Goal: Information Seeking & Learning: Learn about a topic

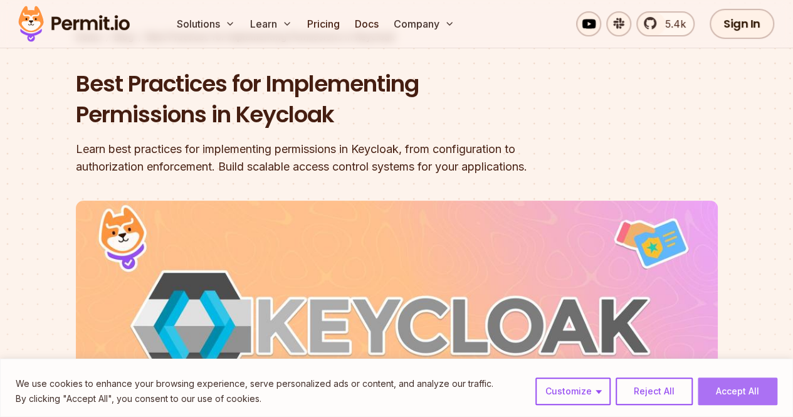
click at [724, 390] on button "Accept All" at bounding box center [738, 392] width 80 height 28
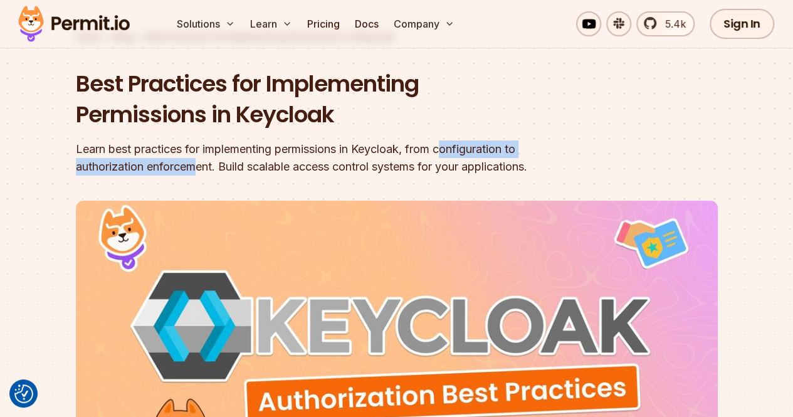
drag, startPoint x: 199, startPoint y: 159, endPoint x: 467, endPoint y: 154, distance: 267.9
click at [467, 154] on div "Learn best practices for implementing permissions in Keycloak, from configurati…" at bounding box center [317, 157] width 482 height 35
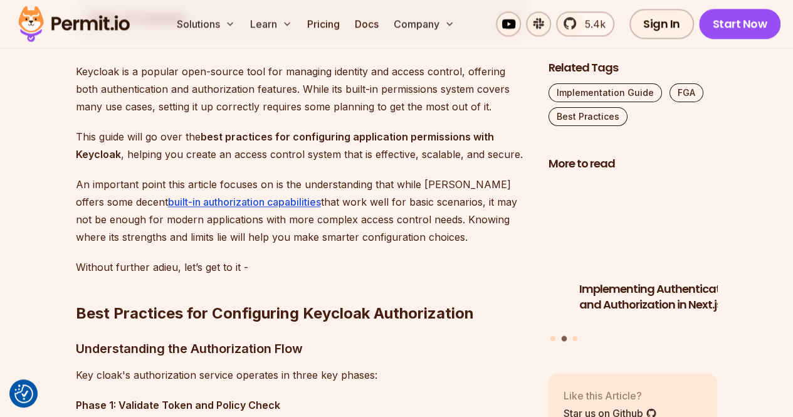
scroll to position [743, 0]
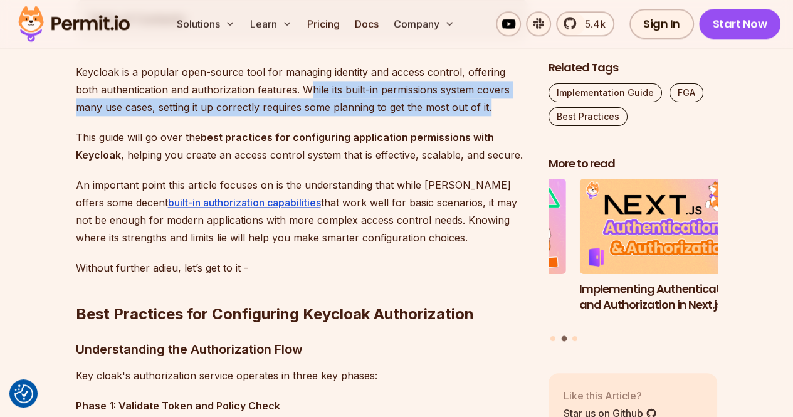
drag, startPoint x: 283, startPoint y: 88, endPoint x: 466, endPoint y: 111, distance: 184.5
click at [466, 111] on p "Keycloak is a popular open-source tool for managing identity and access control…" at bounding box center [302, 89] width 453 height 53
drag, startPoint x: 357, startPoint y: 91, endPoint x: 440, endPoint y: 110, distance: 85.5
click at [440, 110] on p "Keycloak is a popular open-source tool for managing identity and access control…" at bounding box center [302, 89] width 453 height 53
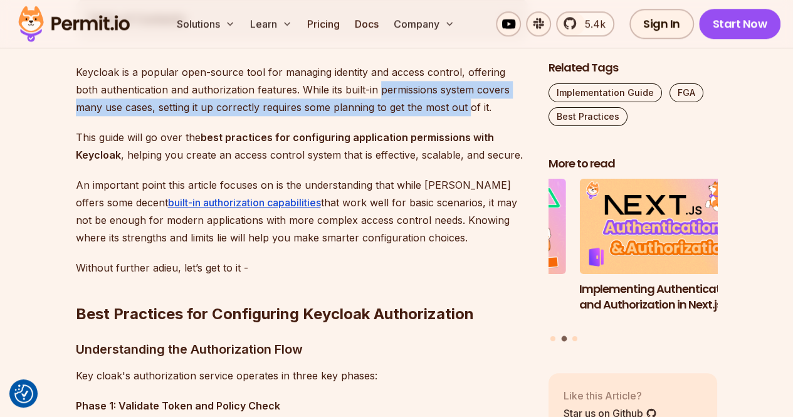
click at [440, 110] on p "Keycloak is a popular open-source tool for managing identity and access control…" at bounding box center [302, 89] width 453 height 53
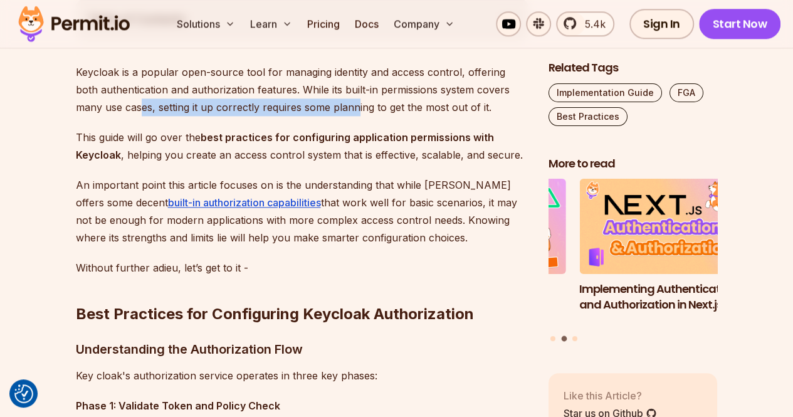
drag, startPoint x: 114, startPoint y: 111, endPoint x: 329, endPoint y: 115, distance: 215.2
click at [329, 115] on p "Keycloak is a popular open-source tool for managing identity and access control…" at bounding box center [302, 89] width 453 height 53
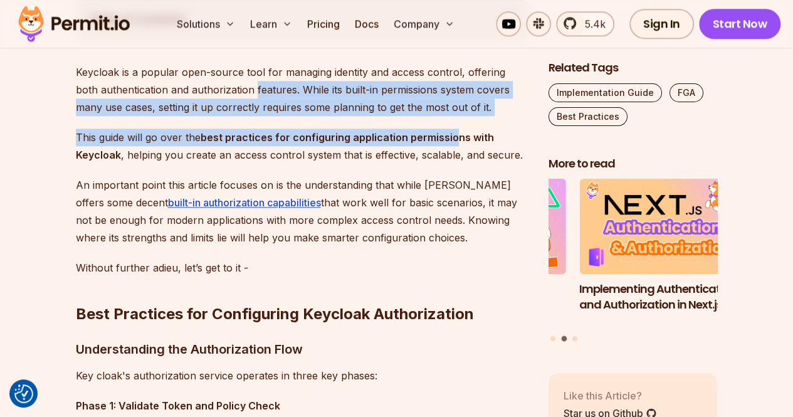
drag, startPoint x: 452, startPoint y: 117, endPoint x: 230, endPoint y: 83, distance: 224.0
click at [230, 83] on p "Keycloak is a popular open-source tool for managing identity and access control…" at bounding box center [302, 89] width 453 height 53
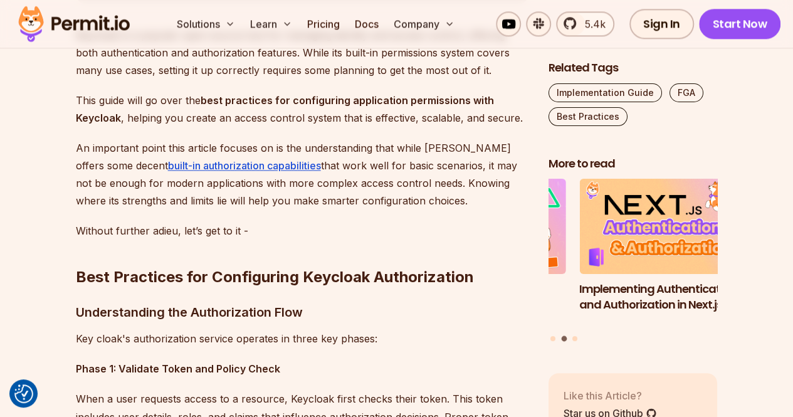
scroll to position [781, 0]
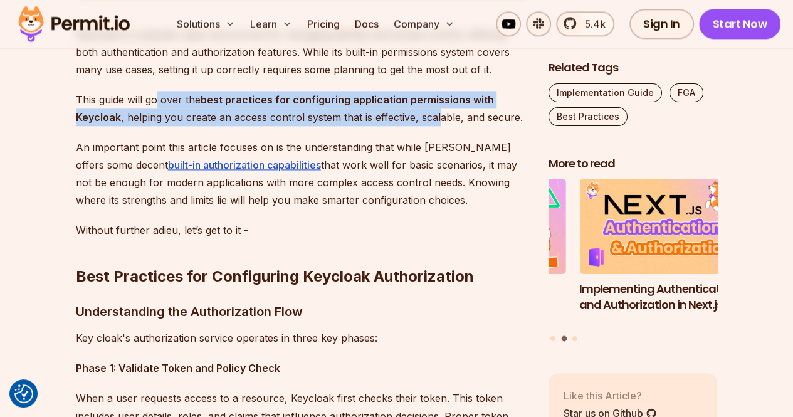
drag, startPoint x: 159, startPoint y: 93, endPoint x: 437, endPoint y: 115, distance: 278.1
click at [437, 115] on p "This guide will go over the best practices for configuring application permissi…" at bounding box center [302, 108] width 453 height 35
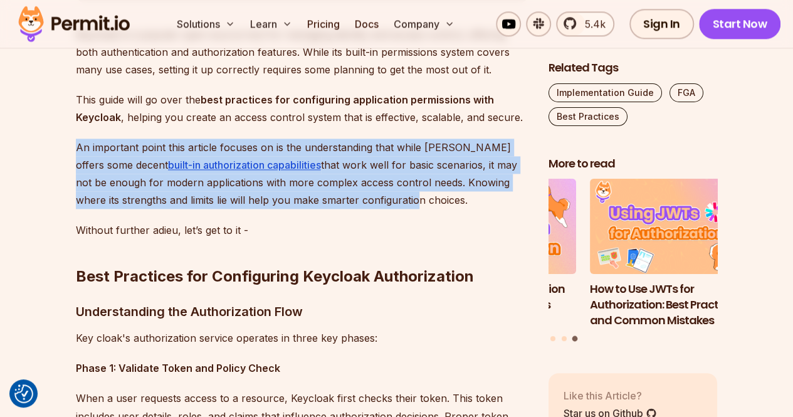
drag, startPoint x: 73, startPoint y: 140, endPoint x: 366, endPoint y: 203, distance: 299.7
click at [366, 203] on p "An important point this article focuses on is the understanding that while [PER…" at bounding box center [302, 174] width 453 height 70
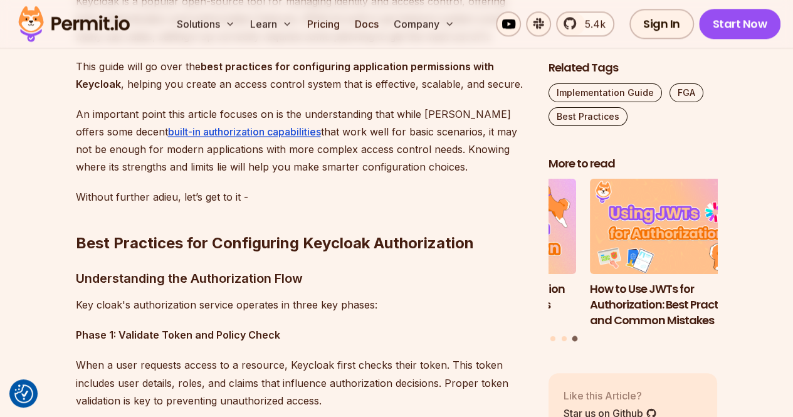
scroll to position [815, 0]
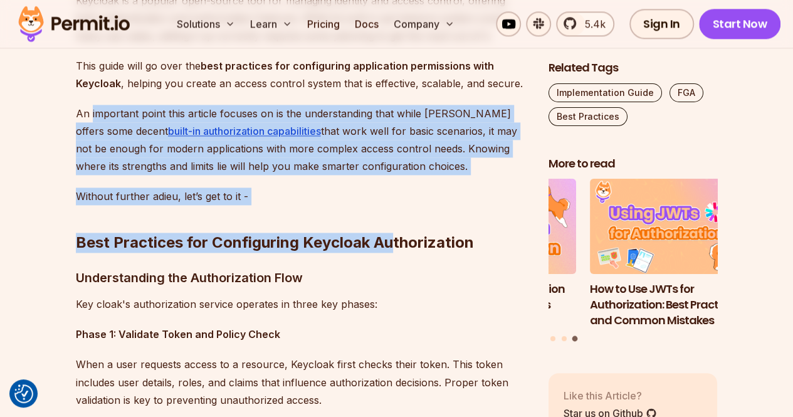
drag, startPoint x: 91, startPoint y: 110, endPoint x: 393, endPoint y: 184, distance: 310.5
click at [393, 184] on h2 "Best Practices for Configuring Keycloak Authorization" at bounding box center [302, 218] width 453 height 70
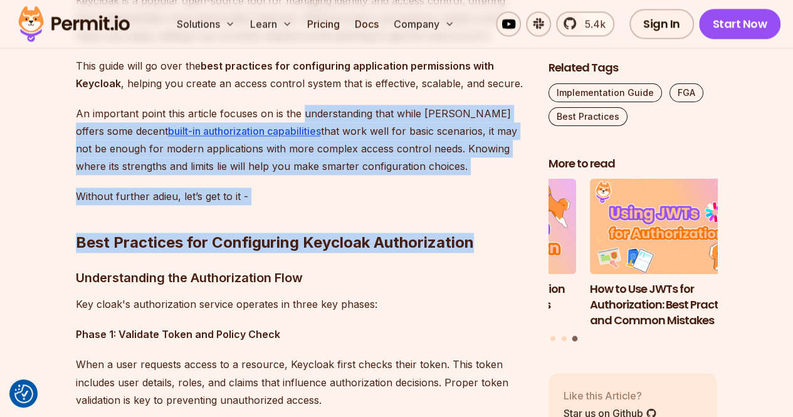
drag, startPoint x: 393, startPoint y: 184, endPoint x: 336, endPoint y: 103, distance: 98.1
drag, startPoint x: 322, startPoint y: 96, endPoint x: 419, endPoint y: 184, distance: 131.0
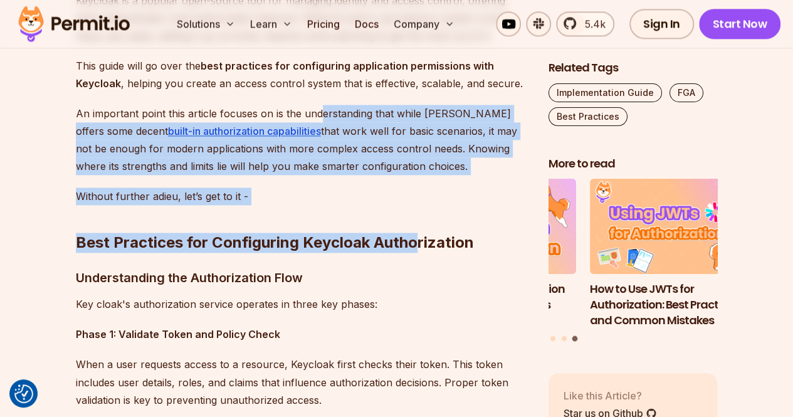
click at [419, 184] on h2 "Best Practices for Configuring Keycloak Authorization" at bounding box center [302, 218] width 453 height 70
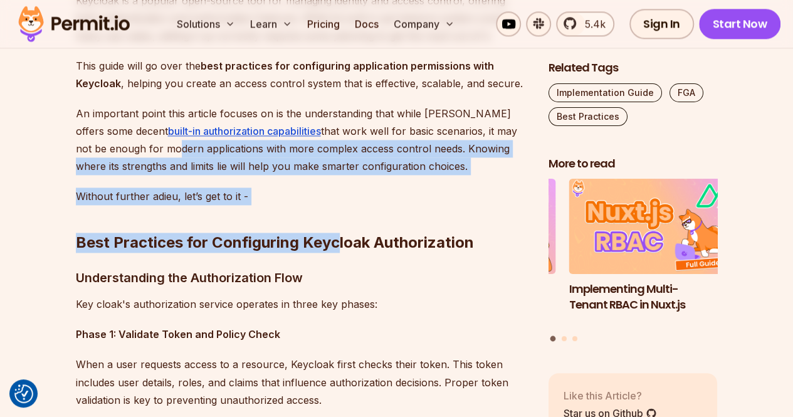
drag, startPoint x: 134, startPoint y: 155, endPoint x: 334, endPoint y: 200, distance: 204.5
click at [334, 200] on h2 "Best Practices for Configuring Keycloak Authorization" at bounding box center [302, 218] width 453 height 70
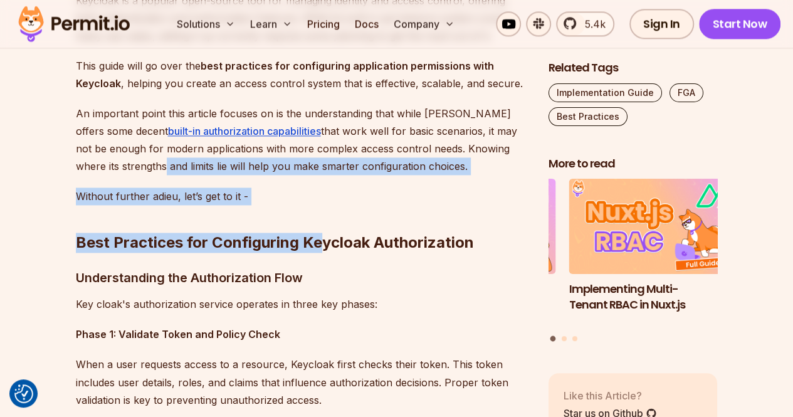
drag, startPoint x: 114, startPoint y: 166, endPoint x: 321, endPoint y: 201, distance: 210.0
click at [321, 201] on h2 "Best Practices for Configuring Keycloak Authorization" at bounding box center [302, 218] width 453 height 70
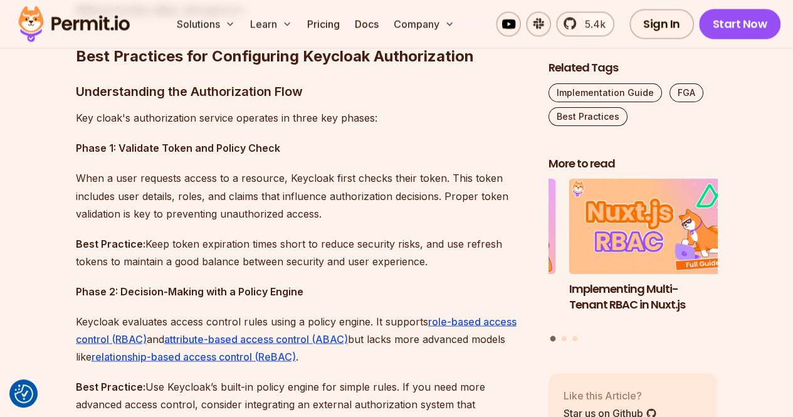
scroll to position [1000, 0]
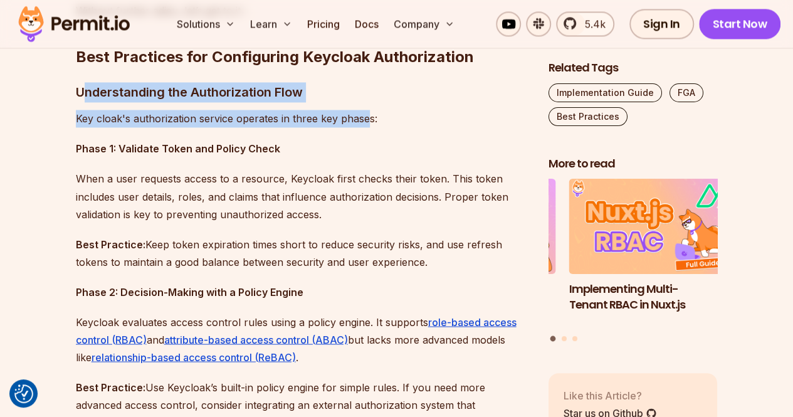
drag, startPoint x: 83, startPoint y: 93, endPoint x: 368, endPoint y: 102, distance: 284.2
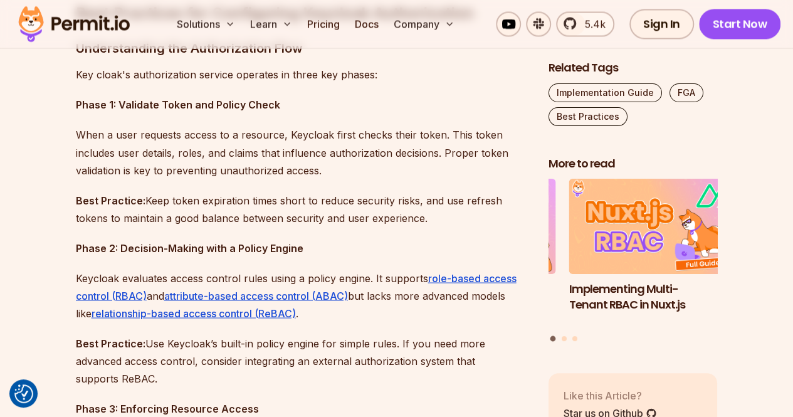
scroll to position [1057, 0]
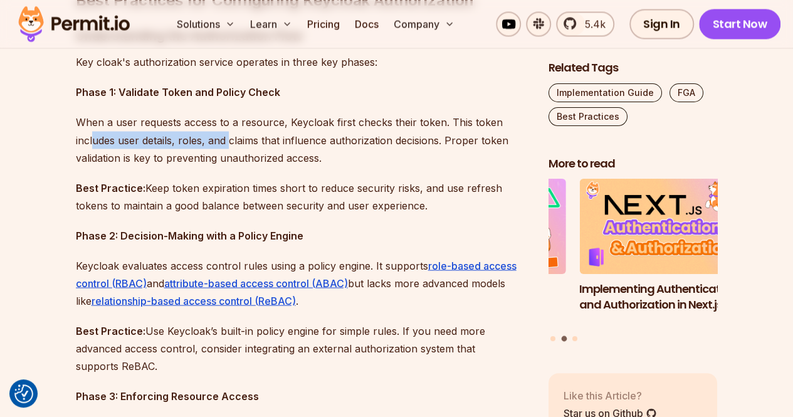
drag, startPoint x: 95, startPoint y: 134, endPoint x: 228, endPoint y: 135, distance: 133.6
click at [228, 135] on p "When a user requests access to a resource, Keycloak first checks their token. T…" at bounding box center [302, 140] width 453 height 53
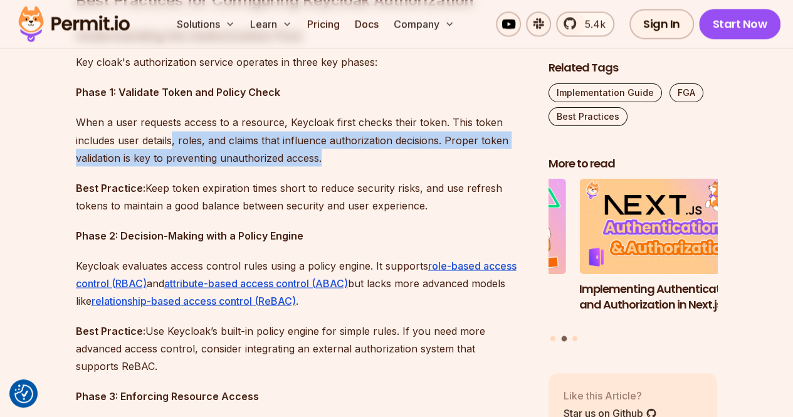
drag, startPoint x: 173, startPoint y: 135, endPoint x: 361, endPoint y: 151, distance: 188.8
click at [361, 151] on p "When a user requests access to a resource, Keycloak first checks their token. T…" at bounding box center [302, 140] width 453 height 53
drag, startPoint x: 369, startPoint y: 151, endPoint x: 178, endPoint y: 135, distance: 191.9
click at [178, 135] on p "When a user requests access to a resource, Keycloak first checks their token. T…" at bounding box center [302, 140] width 453 height 53
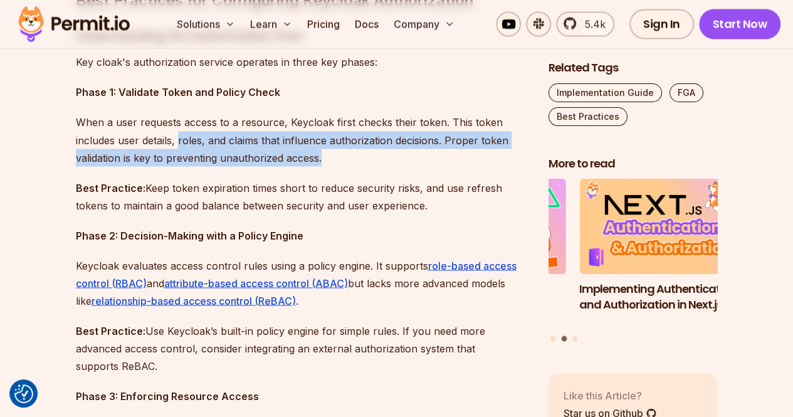
click at [178, 135] on p "When a user requests access to a resource, Keycloak first checks their token. T…" at bounding box center [302, 140] width 453 height 53
drag, startPoint x: 102, startPoint y: 146, endPoint x: 381, endPoint y: 154, distance: 279.2
click at [381, 154] on p "When a user requests access to a resource, Keycloak first checks their token. T…" at bounding box center [302, 140] width 453 height 53
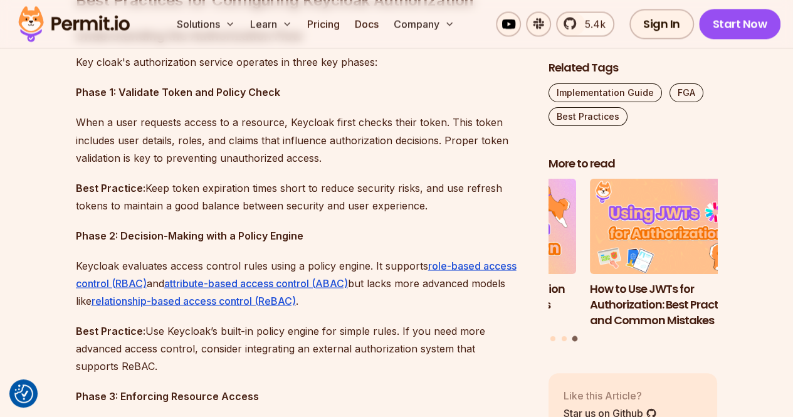
scroll to position [1130, 0]
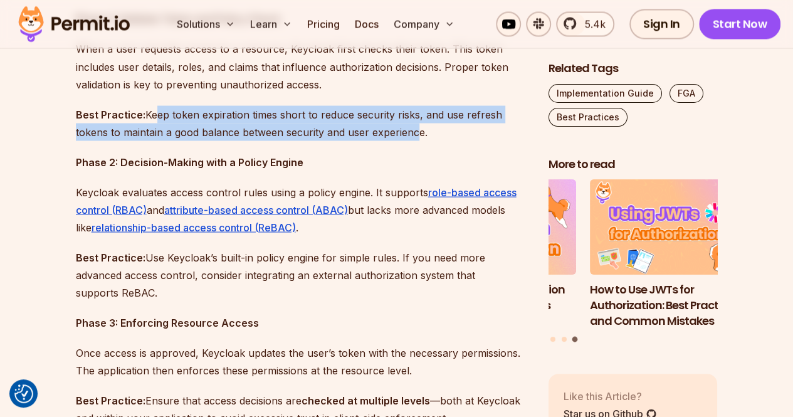
drag, startPoint x: 154, startPoint y: 116, endPoint x: 413, endPoint y: 137, distance: 259.9
click at [413, 137] on p "Best Practice: Keep token expiration times short to reduce security risks, and …" at bounding box center [302, 122] width 453 height 35
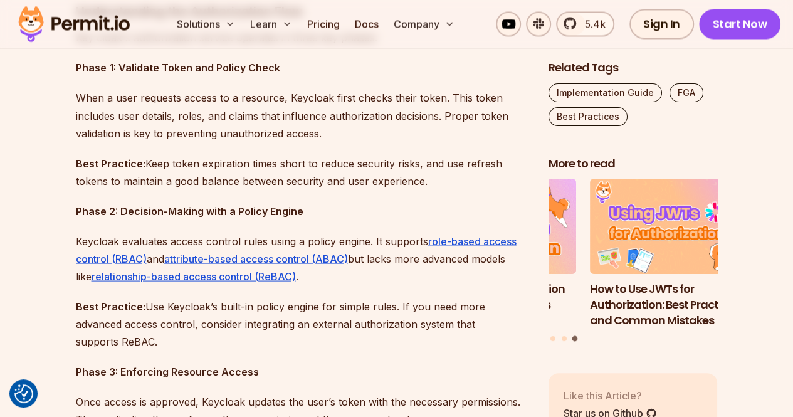
scroll to position [1083, 0]
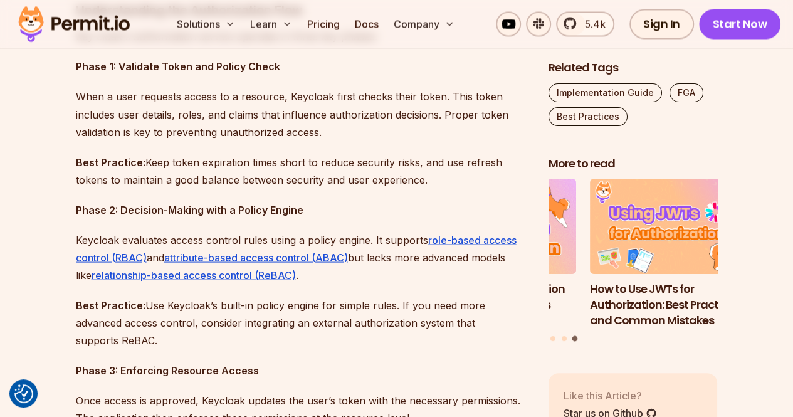
click at [181, 97] on p "When a user requests access to a resource, Keycloak first checks their token. T…" at bounding box center [302, 114] width 453 height 53
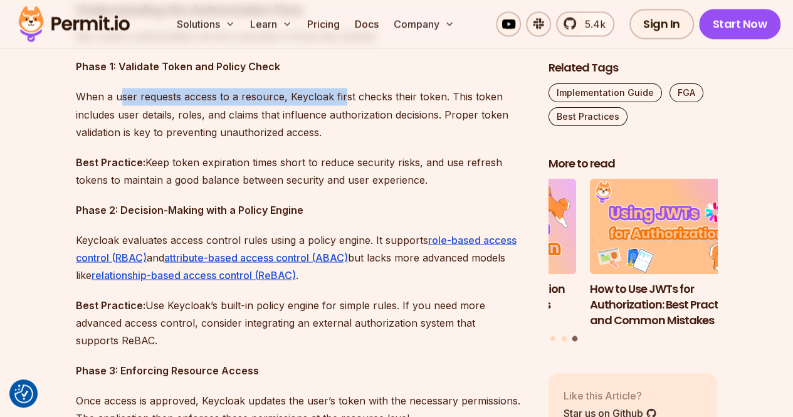
drag, startPoint x: 160, startPoint y: 96, endPoint x: 341, endPoint y: 98, distance: 180.6
click at [341, 98] on p "When a user requests access to a resource, Keycloak first checks their token. T…" at bounding box center [302, 114] width 453 height 53
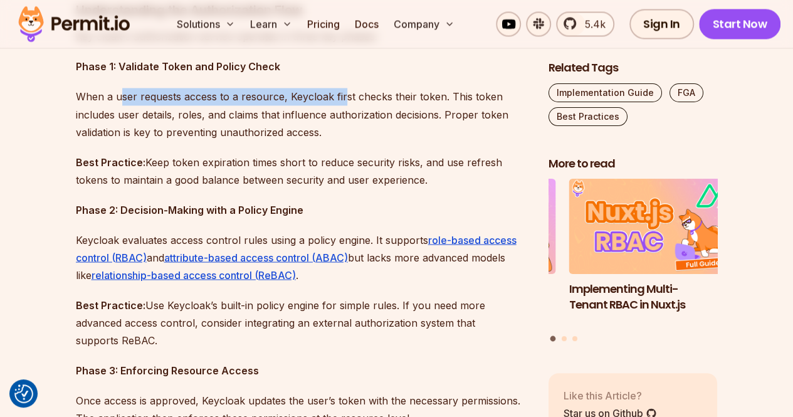
click at [341, 98] on p "When a user requests access to a resource, Keycloak first checks their token. T…" at bounding box center [302, 114] width 453 height 53
drag, startPoint x: 199, startPoint y: 105, endPoint x: 409, endPoint y: 96, distance: 209.7
click at [409, 96] on p "When a user requests access to a resource, Keycloak first checks their token. T…" at bounding box center [302, 114] width 453 height 53
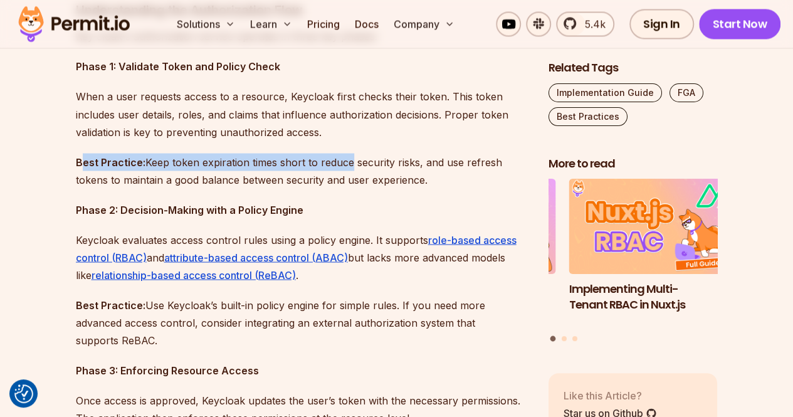
drag, startPoint x: 81, startPoint y: 157, endPoint x: 353, endPoint y: 166, distance: 272.3
click at [353, 166] on p "Best Practice: Keep token expiration times short to reduce security risks, and …" at bounding box center [302, 170] width 453 height 35
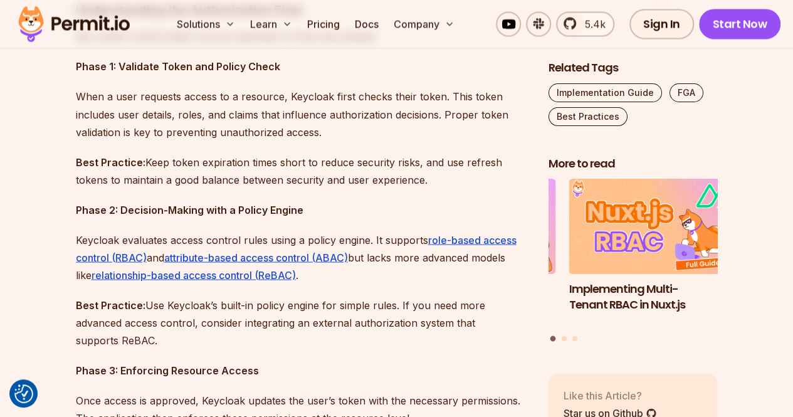
scroll to position [1099, 0]
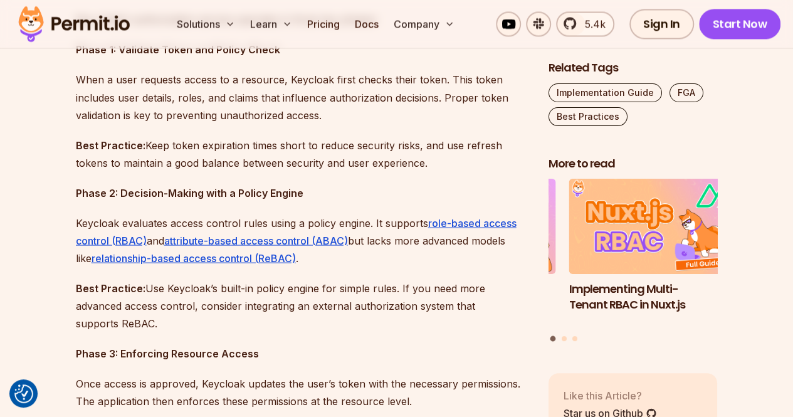
drag, startPoint x: 434, startPoint y: 160, endPoint x: 321, endPoint y: 115, distance: 121.6
click at [321, 115] on p "When a user requests access to a resource, Keycloak first checks their token. T…" at bounding box center [302, 97] width 453 height 53
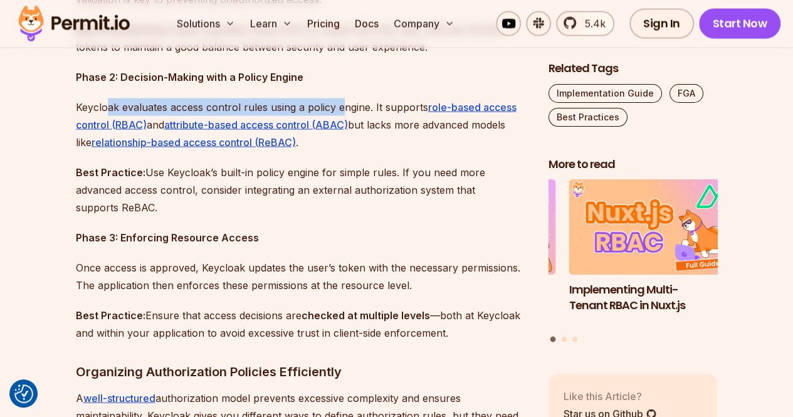
drag, startPoint x: 104, startPoint y: 104, endPoint x: 343, endPoint y: 112, distance: 239.1
click at [343, 112] on p "Keycloak evaluates access control rules using a policy engine. It supports role…" at bounding box center [302, 124] width 453 height 53
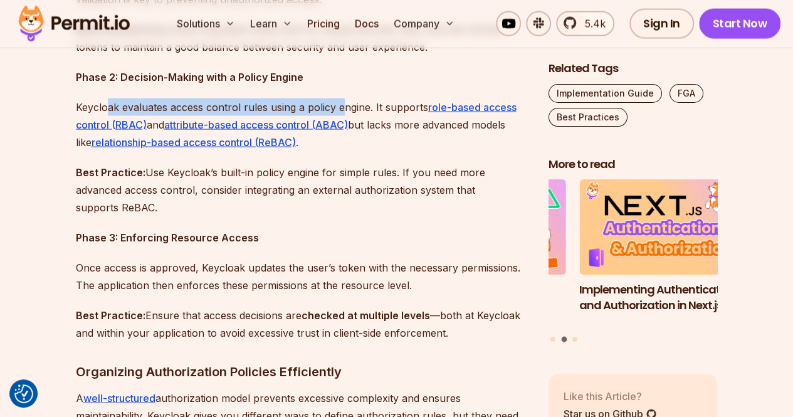
drag, startPoint x: 65, startPoint y: 172, endPoint x: 255, endPoint y: 203, distance: 192.6
click at [255, 203] on p "Best Practice: Use Keycloak’s built-in policy engine for simple rules. If you n…" at bounding box center [302, 190] width 453 height 53
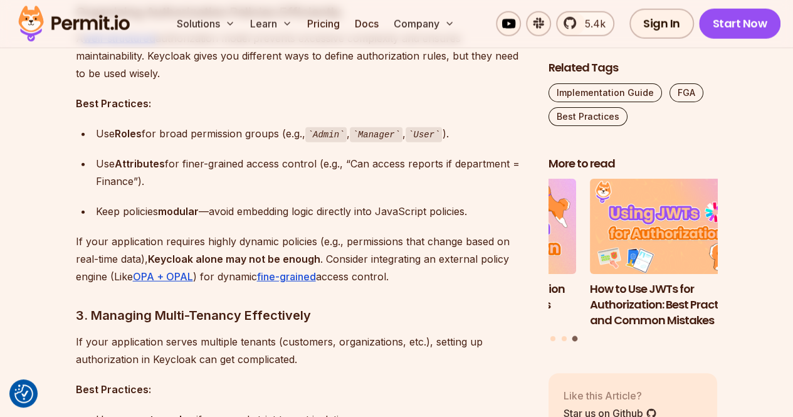
scroll to position [1576, 0]
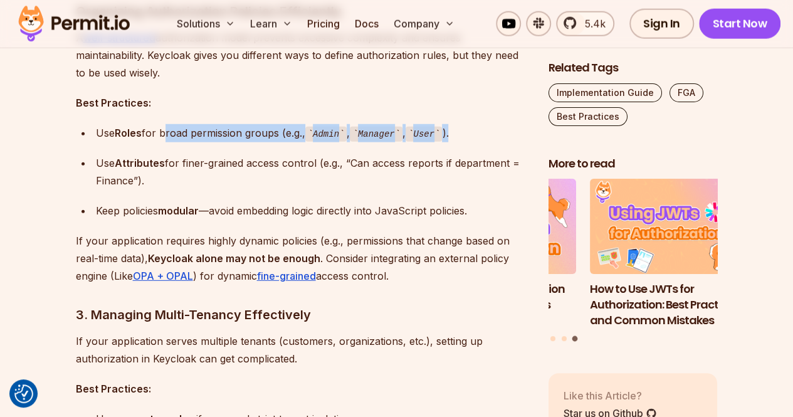
drag, startPoint x: 162, startPoint y: 129, endPoint x: 460, endPoint y: 136, distance: 298.6
click at [460, 136] on div "Use Roles for broad permission groups (e.g., Admin , Manager , User )." at bounding box center [312, 133] width 433 height 18
drag, startPoint x: 97, startPoint y: 159, endPoint x: 265, endPoint y: 176, distance: 169.0
click at [265, 176] on div "Use Attributes for finer-grained access control (e.g., “Can access reports if d…" at bounding box center [312, 171] width 433 height 35
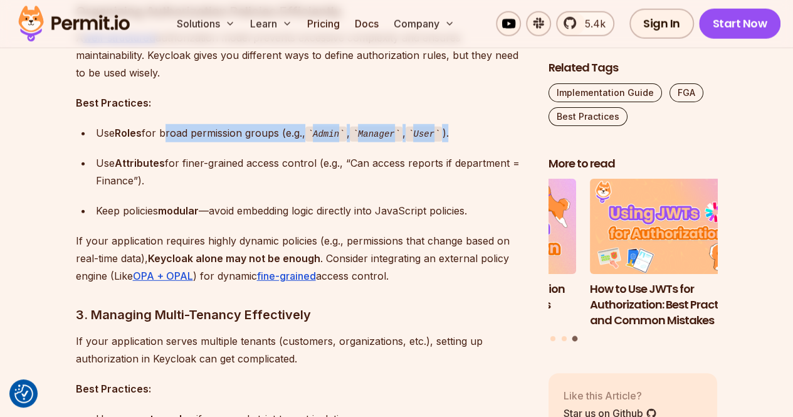
click at [265, 176] on div "Use Attributes for finer-grained access control (e.g., “Can access reports if d…" at bounding box center [312, 171] width 433 height 35
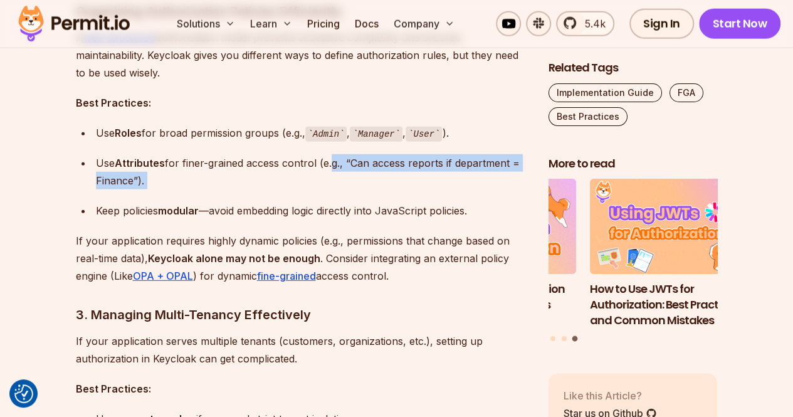
drag, startPoint x: 329, startPoint y: 167, endPoint x: 383, endPoint y: 194, distance: 60.6
click at [383, 194] on ul "Use Roles for broad permission groups (e.g., Admin , Manager , User ). Use Attr…" at bounding box center [302, 172] width 453 height 96
drag, startPoint x: 112, startPoint y: 163, endPoint x: 264, endPoint y: 185, distance: 154.0
click at [264, 185] on div "Use Attributes for finer-grained access control (e.g., “Can access reports if d…" at bounding box center [312, 171] width 433 height 35
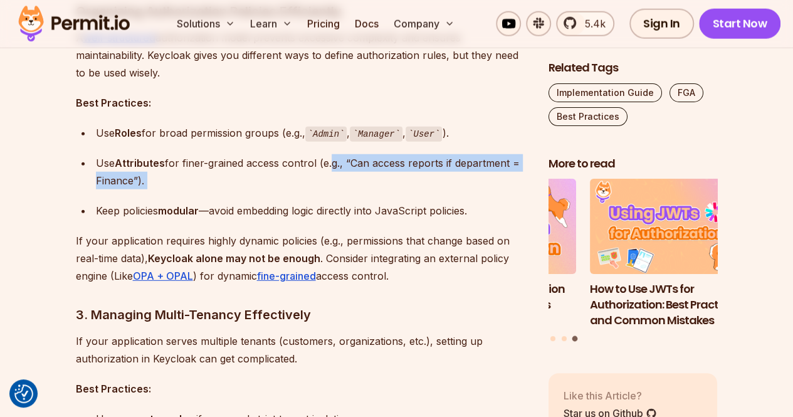
click at [264, 185] on div "Use Attributes for finer-grained access control (e.g., “Can access reports if d…" at bounding box center [312, 171] width 433 height 35
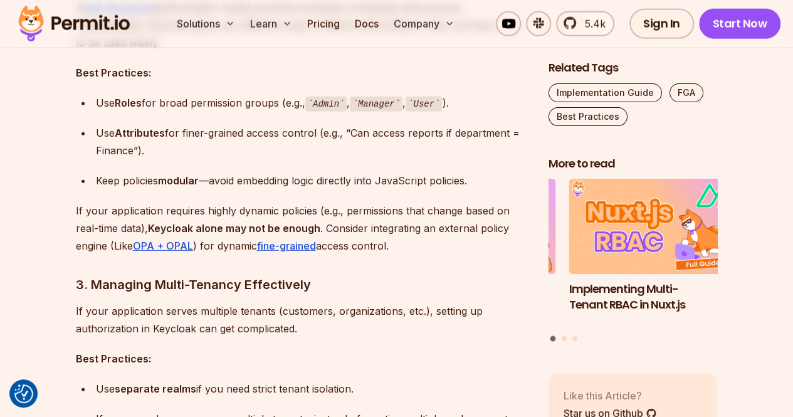
scroll to position [1606, 0]
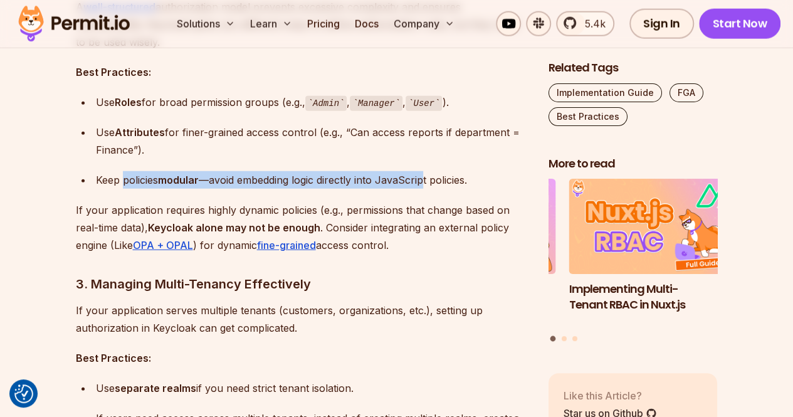
drag, startPoint x: 123, startPoint y: 180, endPoint x: 427, endPoint y: 174, distance: 304.3
click at [427, 174] on div "Keep policies modular —avoid embedding logic directly into JavaScript policies." at bounding box center [312, 180] width 433 height 18
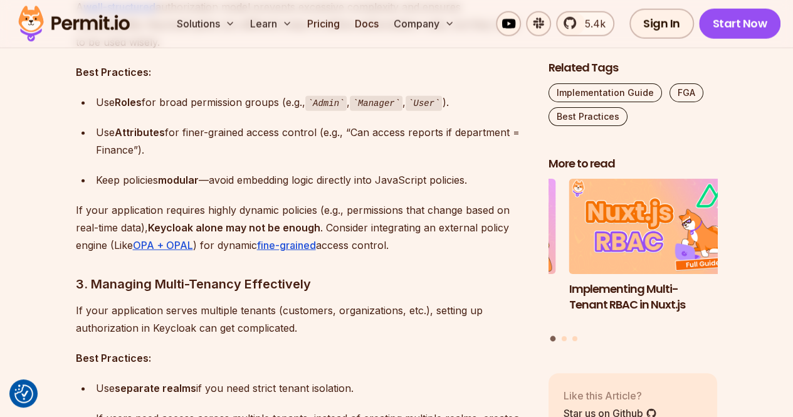
scroll to position [1689, 0]
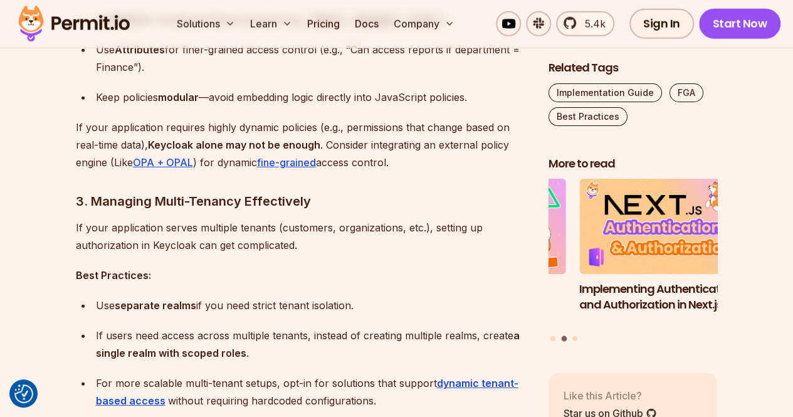
drag, startPoint x: 132, startPoint y: 132, endPoint x: 478, endPoint y: 163, distance: 346.9
click at [478, 163] on p "If your application requires highly dynamic policies (e.g., permissions that ch…" at bounding box center [302, 145] width 453 height 53
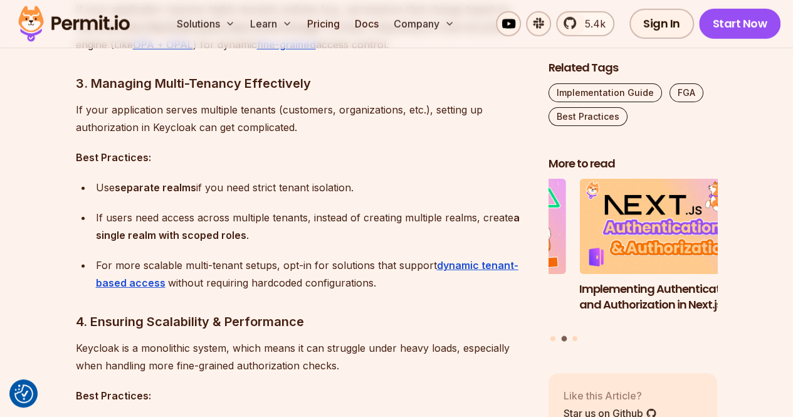
scroll to position [1808, 0]
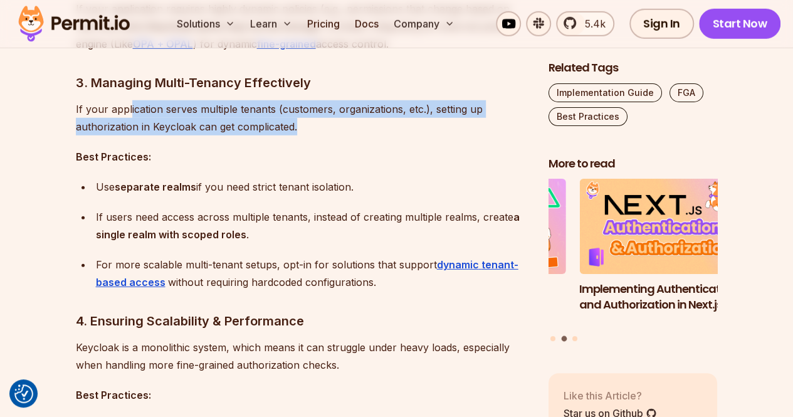
drag, startPoint x: 129, startPoint y: 110, endPoint x: 349, endPoint y: 133, distance: 221.4
click at [349, 133] on p "If your application serves multiple tenants (customers, organizations, etc.), s…" at bounding box center [302, 117] width 453 height 35
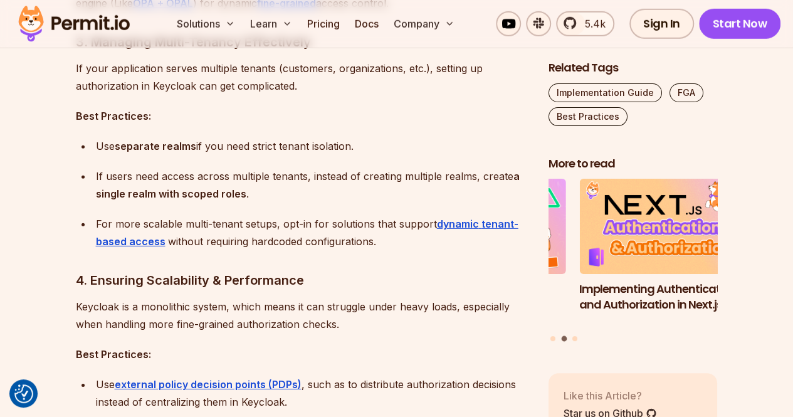
scroll to position [1849, 0]
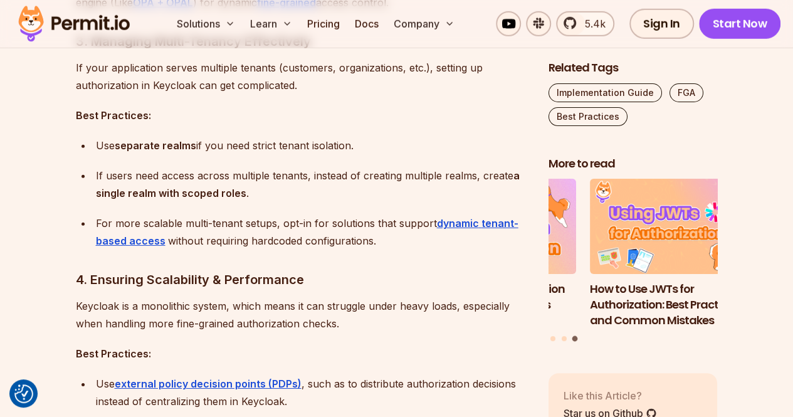
drag, startPoint x: 110, startPoint y: 152, endPoint x: 387, endPoint y: 154, distance: 276.6
click at [387, 154] on div "Use separate realms if you need strict tenant isolation." at bounding box center [312, 146] width 433 height 18
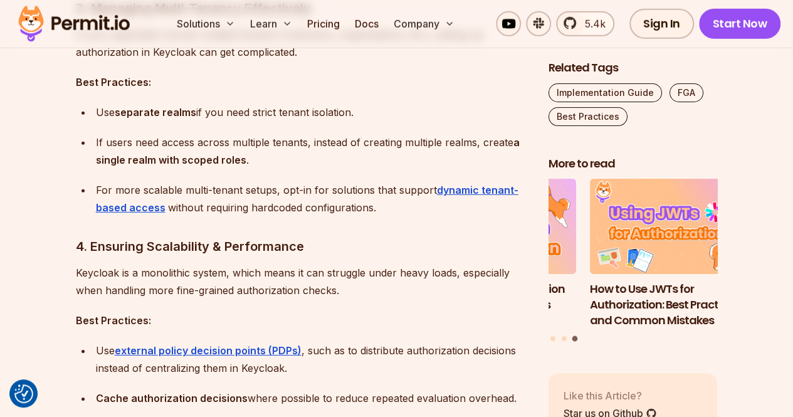
scroll to position [1897, 0]
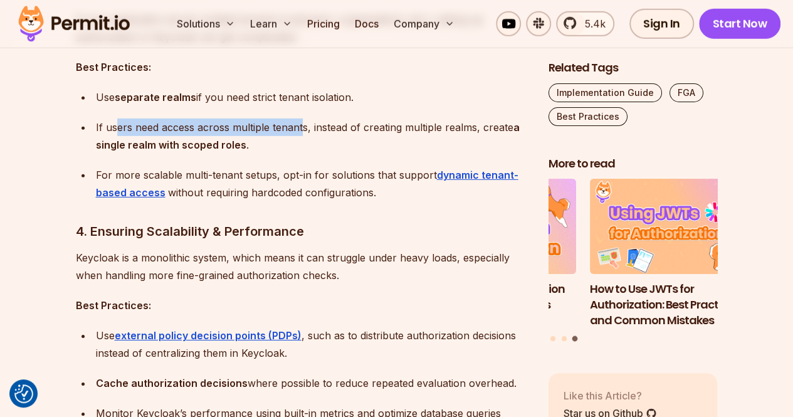
drag, startPoint x: 116, startPoint y: 127, endPoint x: 305, endPoint y: 130, distance: 188.8
click at [305, 130] on div "If users need access across multiple tenants, instead of creating multiple real…" at bounding box center [312, 136] width 433 height 35
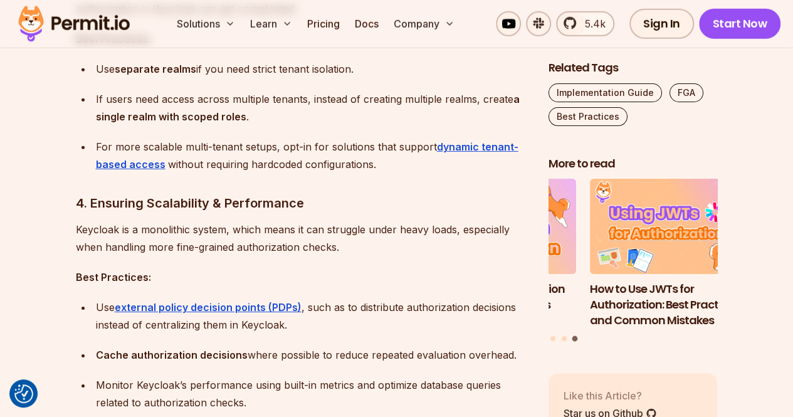
scroll to position [1926, 0]
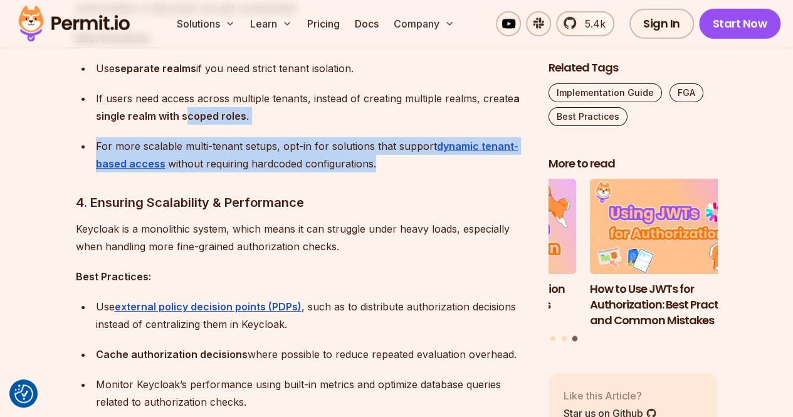
drag, startPoint x: 187, startPoint y: 117, endPoint x: 393, endPoint y: 172, distance: 213.4
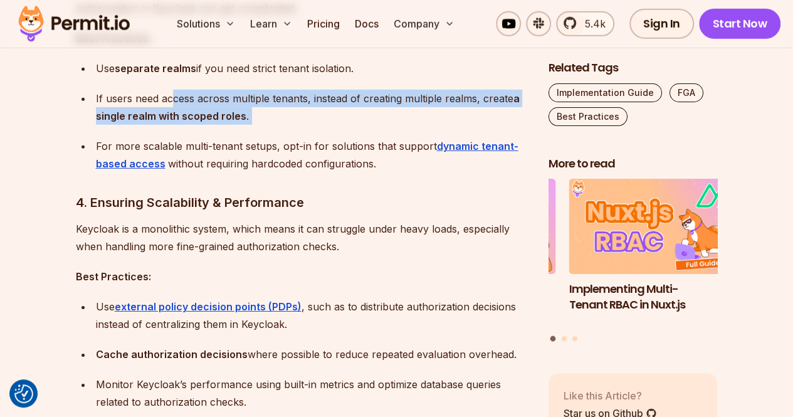
drag, startPoint x: 173, startPoint y: 89, endPoint x: 334, endPoint y: 134, distance: 166.6
click at [334, 134] on ul "Use separate realms if you need strict tenant isolation. If users need access a…" at bounding box center [302, 116] width 453 height 113
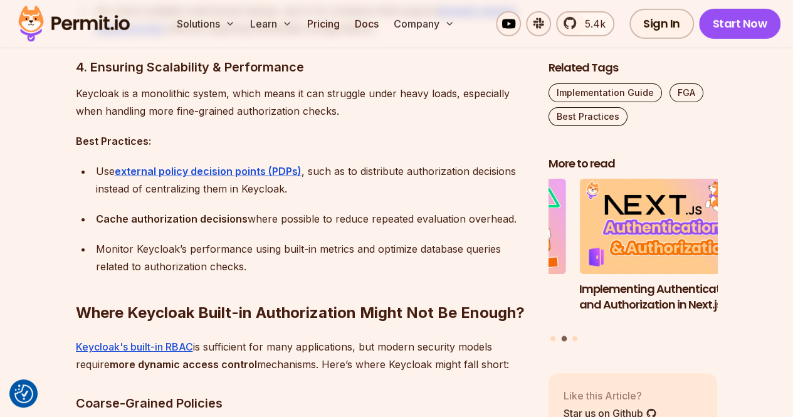
scroll to position [2064, 0]
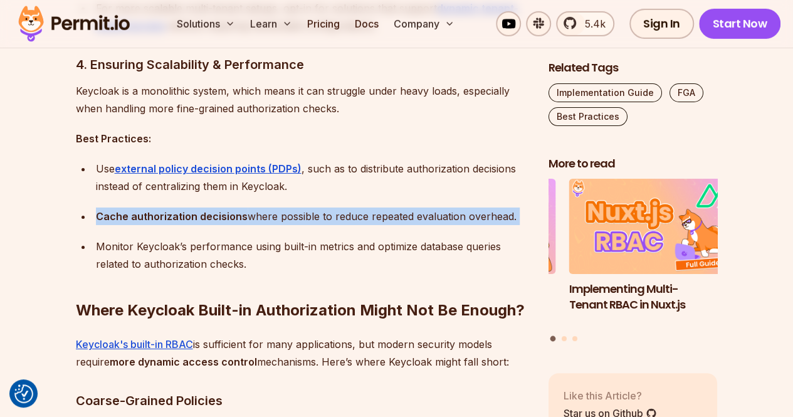
drag, startPoint x: 142, startPoint y: 195, endPoint x: 333, endPoint y: 234, distance: 195.2
click at [333, 234] on ul "Use external policy decision points (PDPs) , such as to distribute authorizatio…" at bounding box center [302, 216] width 453 height 113
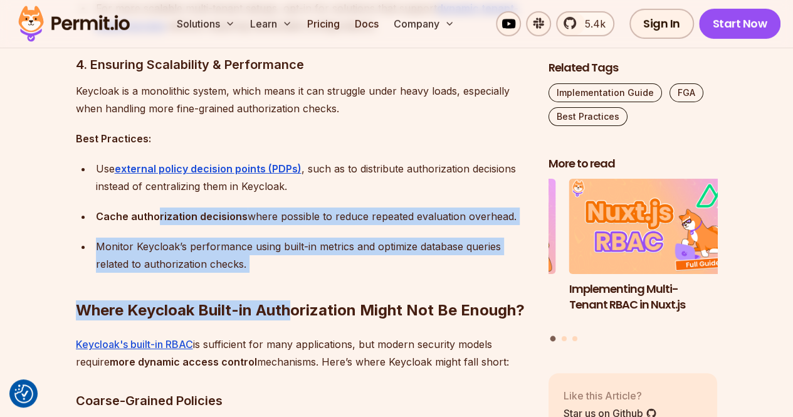
drag, startPoint x: 295, startPoint y: 265, endPoint x: 156, endPoint y: 218, distance: 146.4
click at [156, 218] on strong "Cache authorization decisions" at bounding box center [172, 216] width 152 height 13
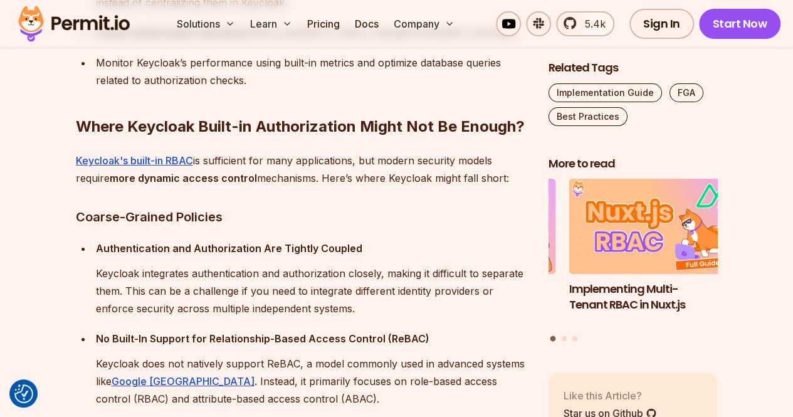
scroll to position [2248, 0]
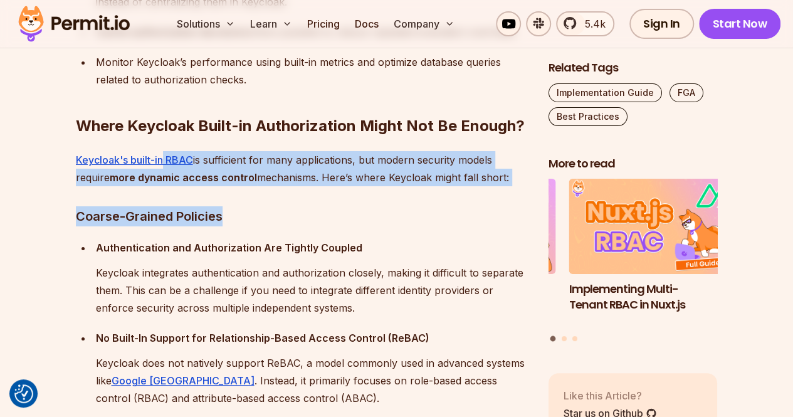
drag, startPoint x: 163, startPoint y: 140, endPoint x: 401, endPoint y: 204, distance: 246.3
click at [401, 204] on div "Keycloak is a popular open-source tool for managing identity and access control…" at bounding box center [302, 294] width 453 height 3473
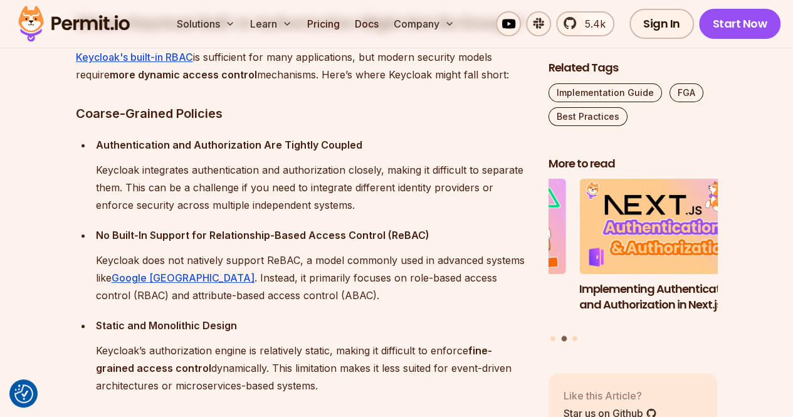
scroll to position [2356, 0]
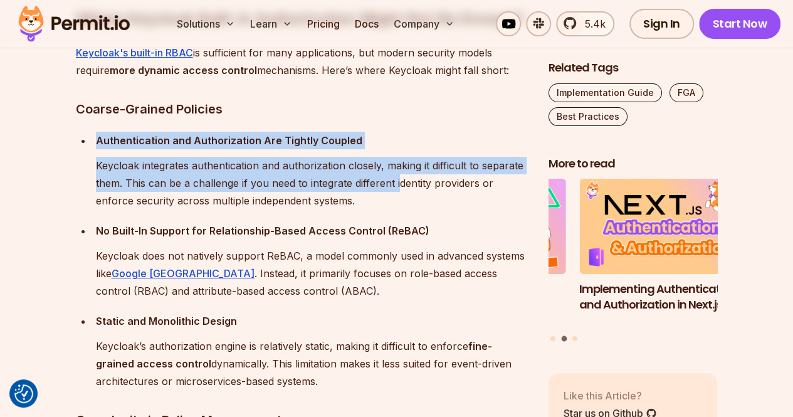
drag, startPoint x: 81, startPoint y: 131, endPoint x: 401, endPoint y: 181, distance: 324.4
click at [401, 181] on section "Table of Contents Keycloak is a popular open-source tool for managing identity …" at bounding box center [396, 284] width 793 height 3796
click at [401, 181] on p "Keycloak integrates authentication and authorization closely, making it difficu…" at bounding box center [312, 183] width 433 height 53
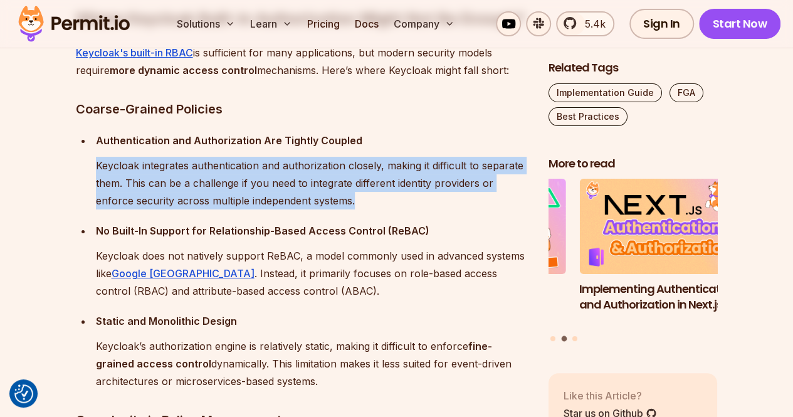
drag, startPoint x: 95, startPoint y: 170, endPoint x: 459, endPoint y: 194, distance: 365.2
click at [459, 194] on li "Authentication and Authorization Are Tightly Coupled Keycloak integrates authen…" at bounding box center [310, 171] width 437 height 78
click at [459, 194] on p "Keycloak integrates authentication and authorization closely, making it difficu…" at bounding box center [312, 183] width 433 height 53
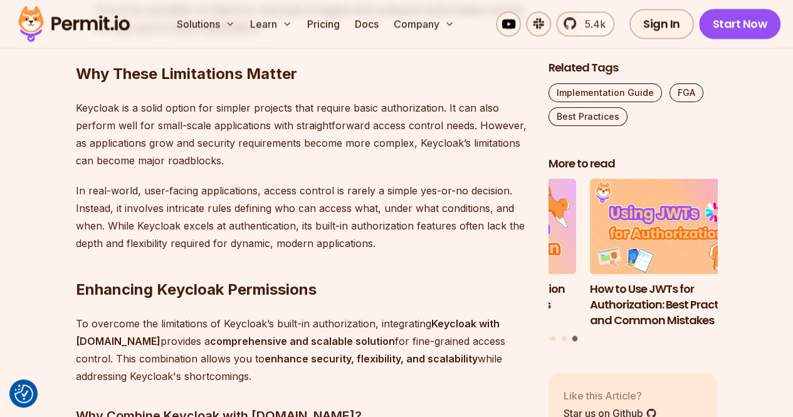
scroll to position [3153, 0]
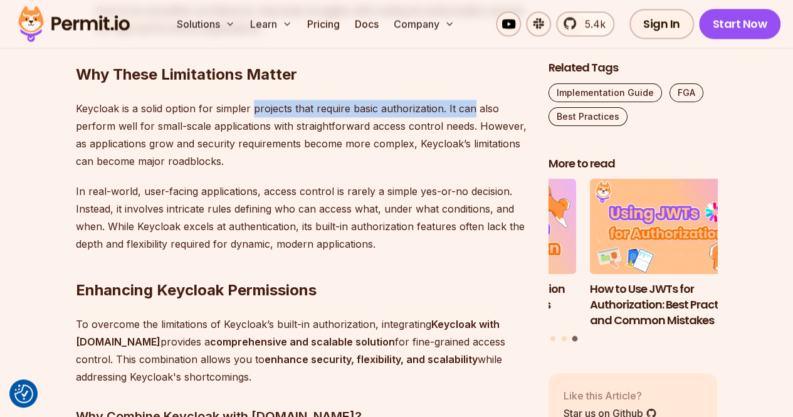
drag, startPoint x: 253, startPoint y: 112, endPoint x: 469, endPoint y: 109, distance: 216.4
click at [469, 109] on p "Keycloak is a solid option for simpler projects that require basic authorizatio…" at bounding box center [302, 135] width 453 height 70
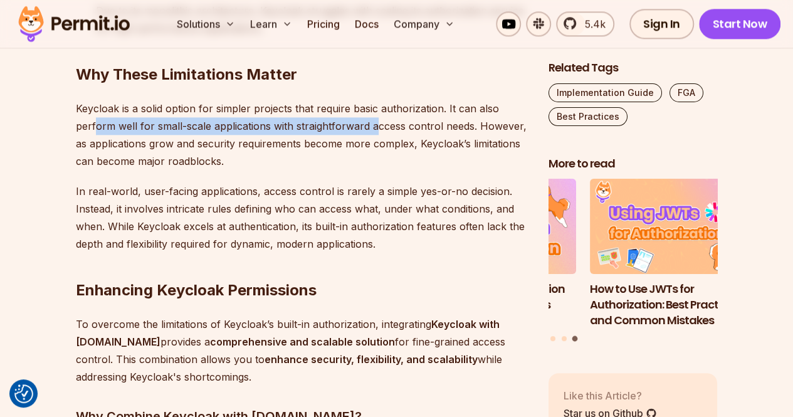
drag, startPoint x: 96, startPoint y: 124, endPoint x: 378, endPoint y: 129, distance: 281.7
click at [378, 129] on p "Keycloak is a solid option for simpler projects that require basic authorizatio…" at bounding box center [302, 135] width 453 height 70
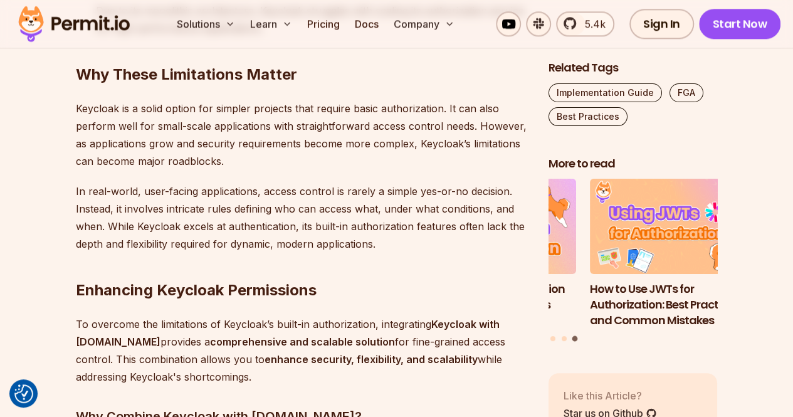
scroll to position [3191, 0]
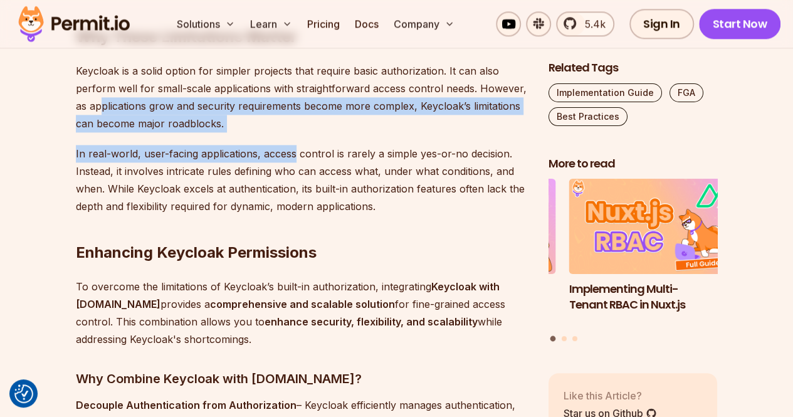
drag, startPoint x: 100, startPoint y: 98, endPoint x: 296, endPoint y: 132, distance: 198.6
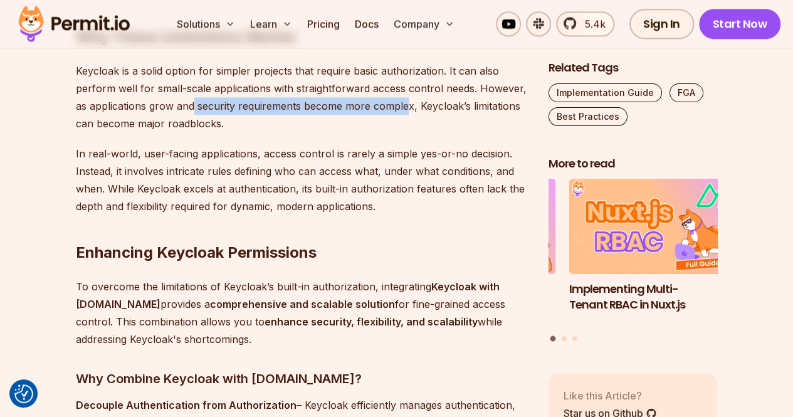
drag, startPoint x: 194, startPoint y: 103, endPoint x: 415, endPoint y: 106, distance: 220.8
click at [415, 106] on p "Keycloak is a solid option for simpler projects that require basic authorizatio…" at bounding box center [302, 97] width 453 height 70
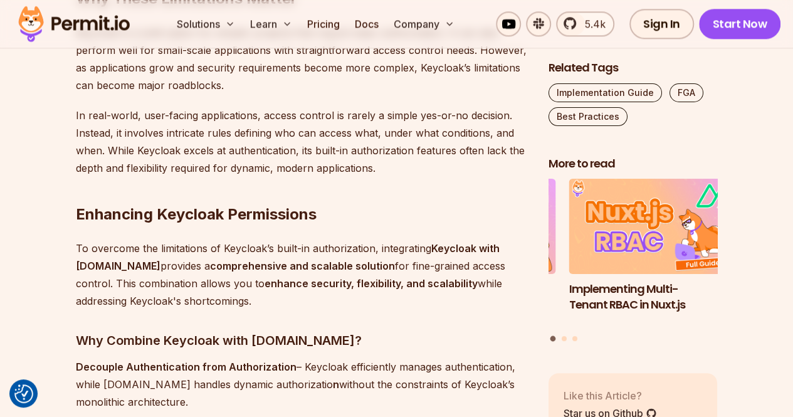
scroll to position [3229, 0]
click at [393, 216] on h2 "Enhancing Keycloak Permissions" at bounding box center [302, 189] width 453 height 70
